Goal: Download file/media

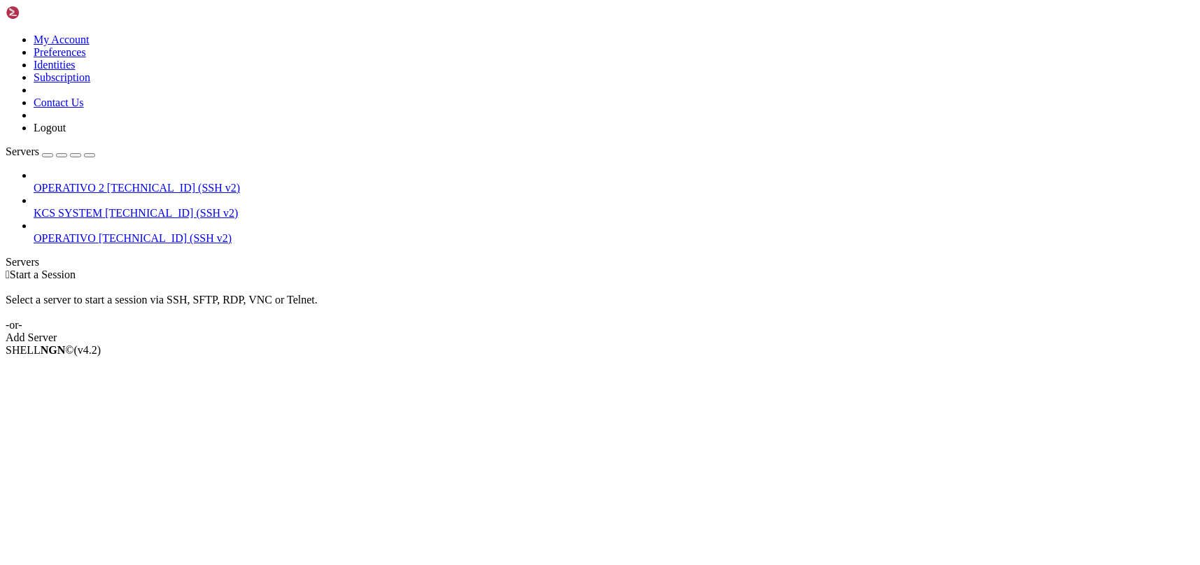
click at [128, 207] on span "[TECHNICAL_ID] (SSH v2)" at bounding box center [171, 213] width 133 height 12
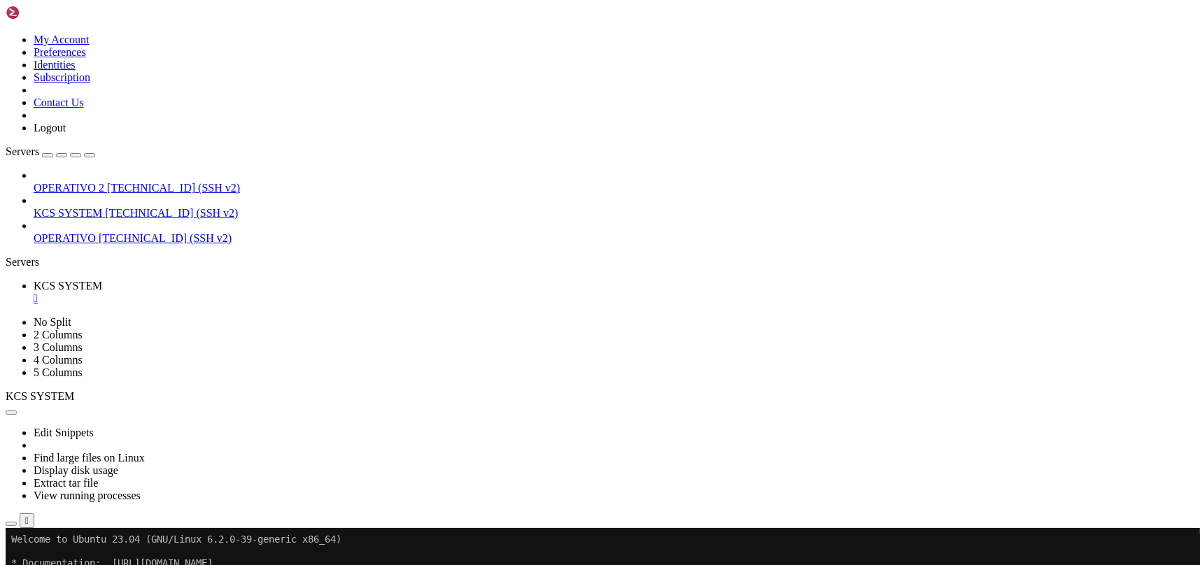
click at [11, 524] on icon "button" at bounding box center [11, 524] width 0 height 0
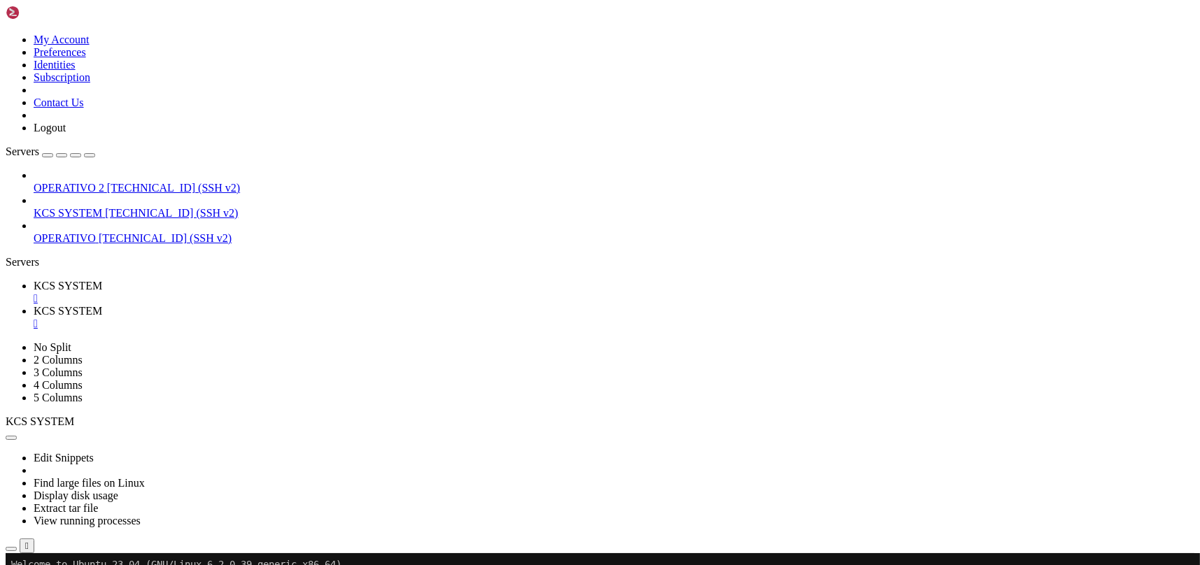
scroll to position [186, 0]
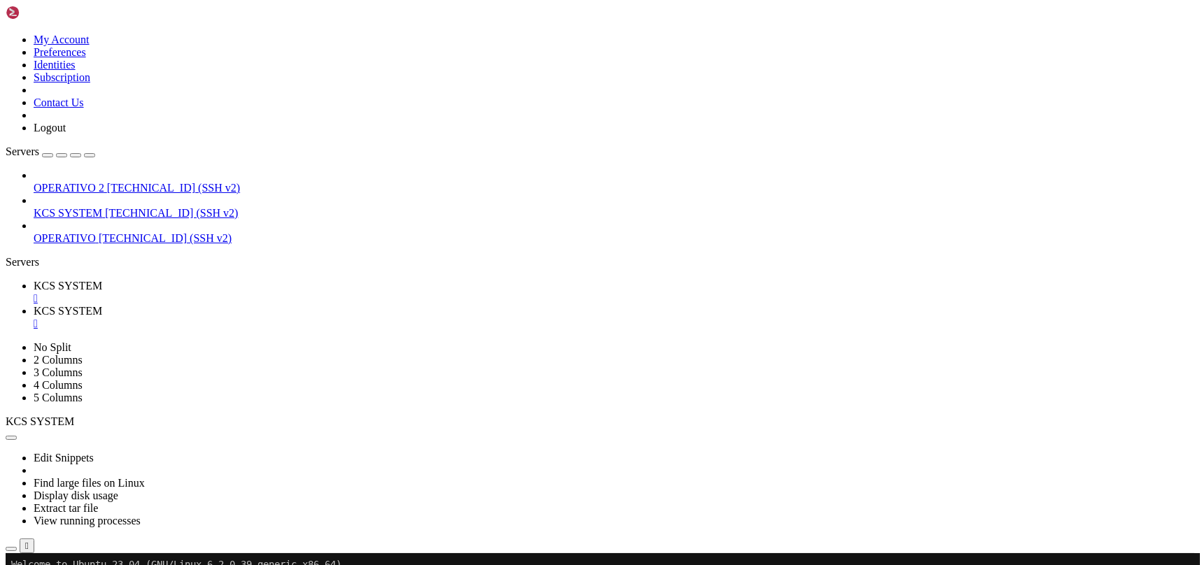
scroll to position [0, 0]
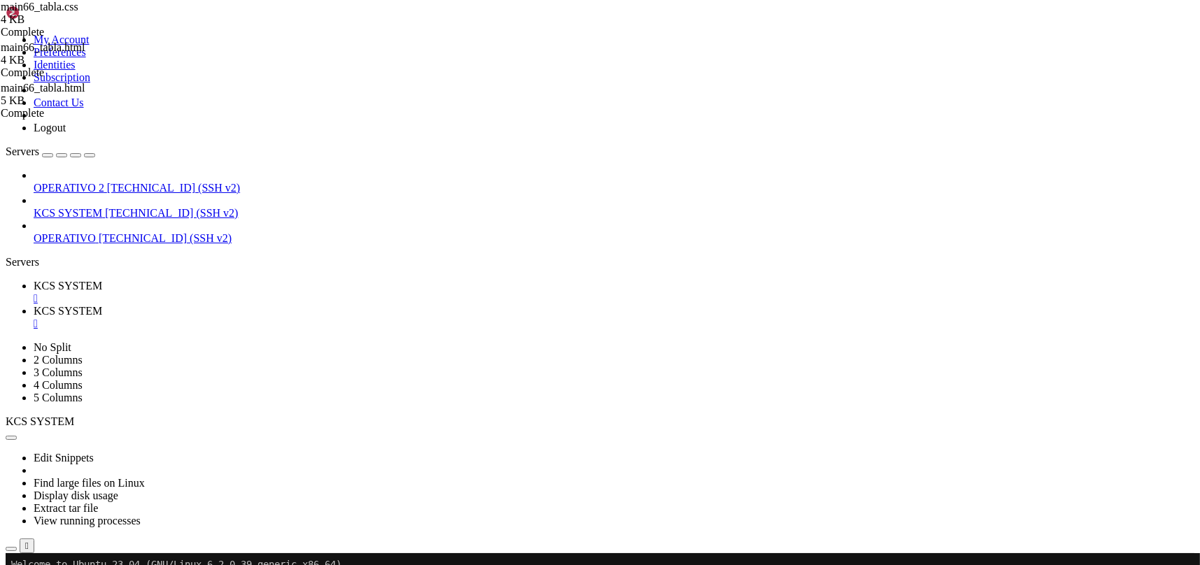
scroll to position [0, 0]
type input "/home/ubuntu/31-app-odoo2"
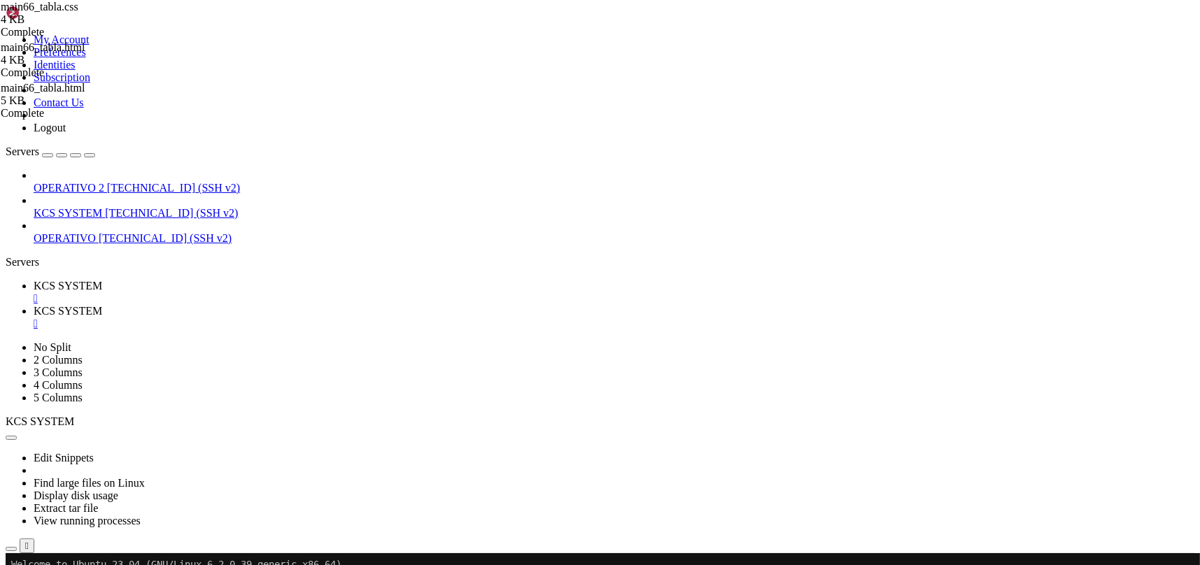
click at [218, 280] on link "KCS SYSTEM " at bounding box center [614, 292] width 1161 height 25
